Goal: Find specific page/section: Find specific page/section

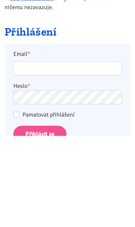
scroll to position [113, 0]
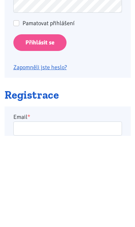
type input "[EMAIL_ADDRESS][DOMAIN_NAME]"
click at [40, 133] on input "Přihlásit se" at bounding box center [39, 134] width 53 height 17
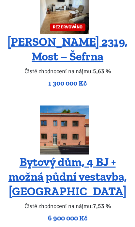
scroll to position [1617, 0]
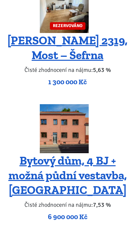
click at [76, 122] on img at bounding box center [64, 129] width 49 height 49
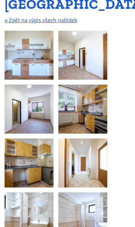
scroll to position [103, 0]
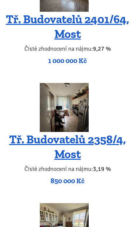
scroll to position [1205, 0]
